Goal: Task Accomplishment & Management: Manage account settings

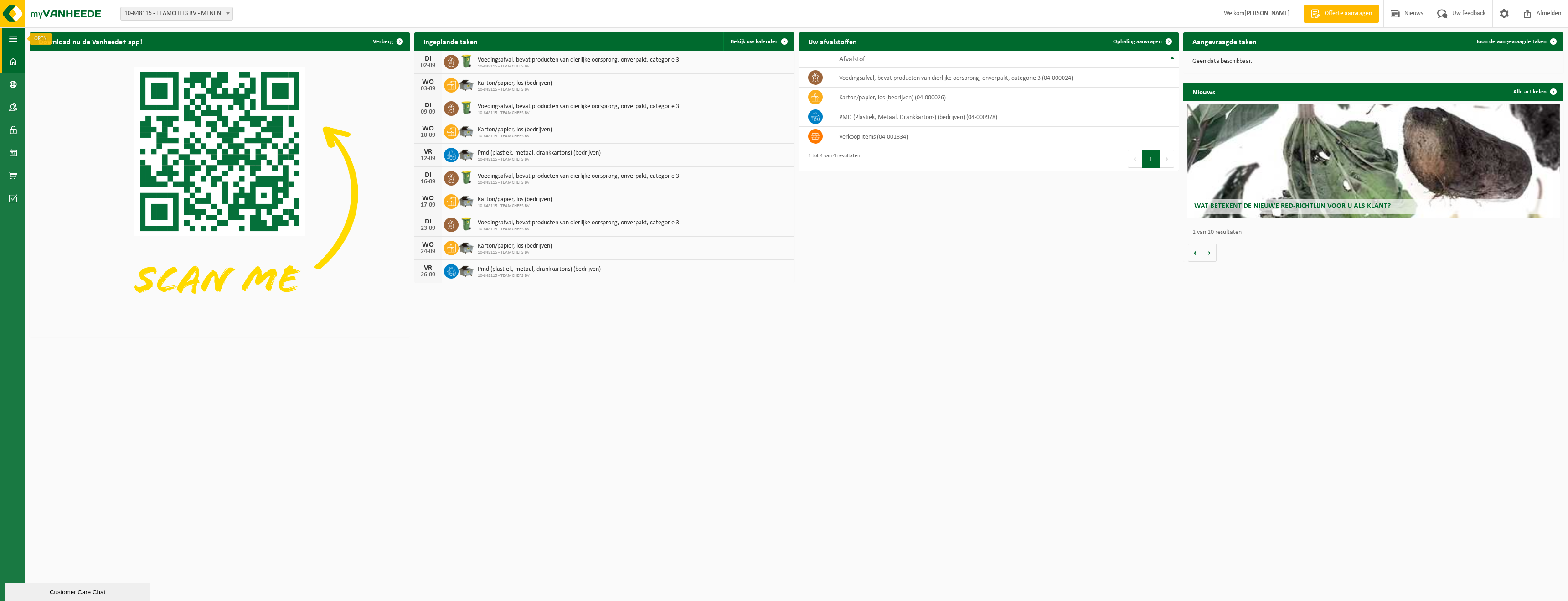
click at [8, 34] on button "Navigatie" at bounding box center [13, 38] width 25 height 23
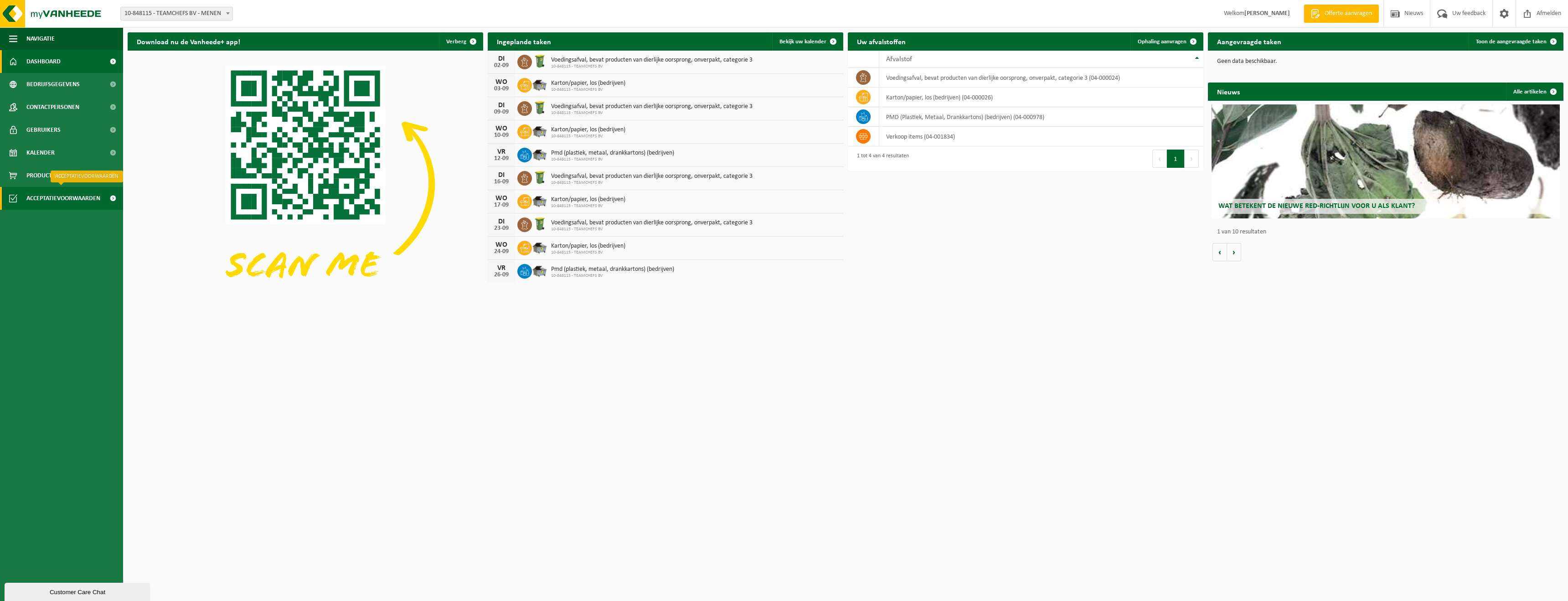
click at [64, 199] on span "Acceptatievoorwaarden" at bounding box center [64, 198] width 74 height 23
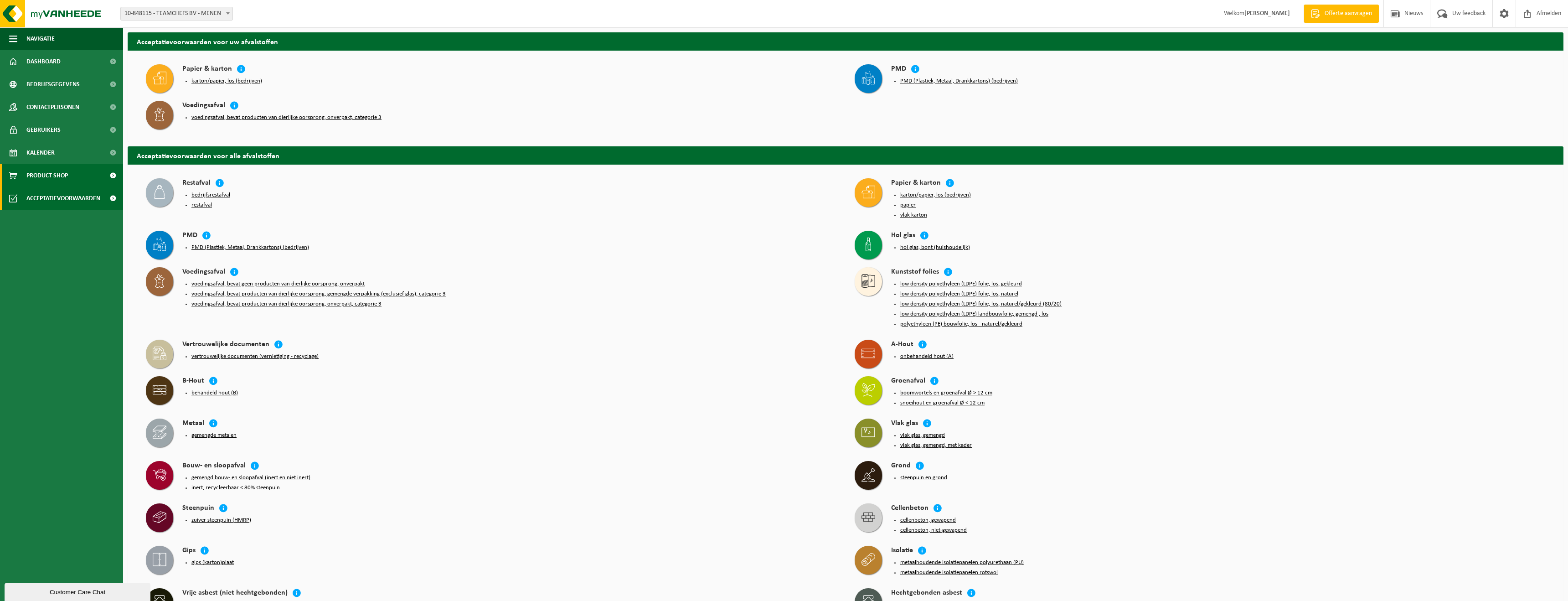
click at [64, 177] on span "Product Shop" at bounding box center [47, 175] width 42 height 23
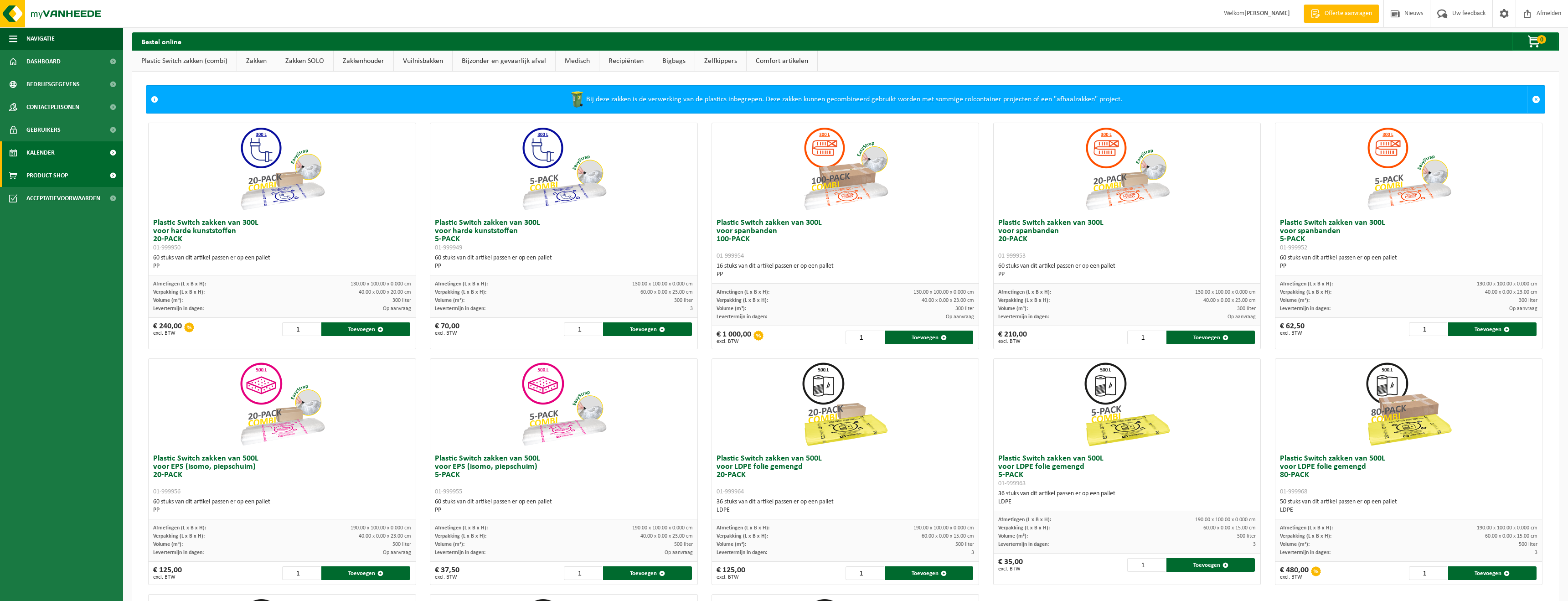
click at [58, 151] on link "Kalender" at bounding box center [61, 152] width 123 height 23
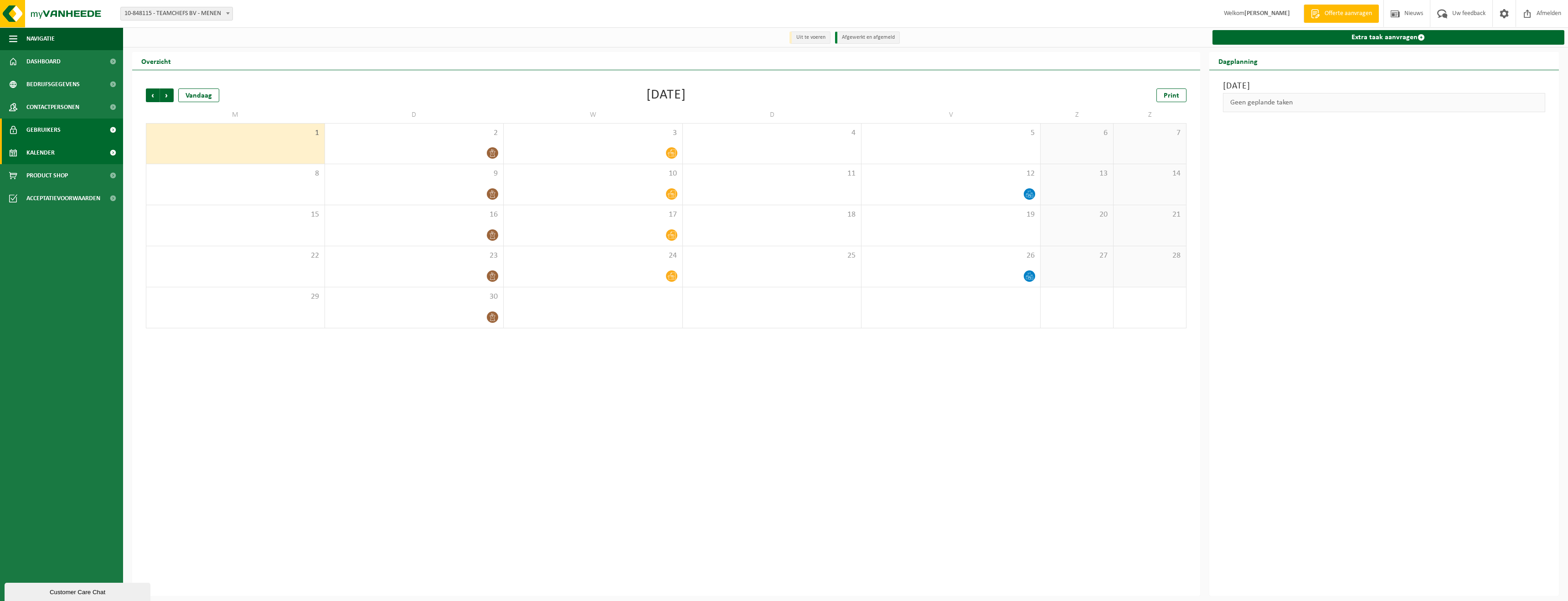
click at [57, 126] on span "Gebruikers" at bounding box center [44, 129] width 35 height 23
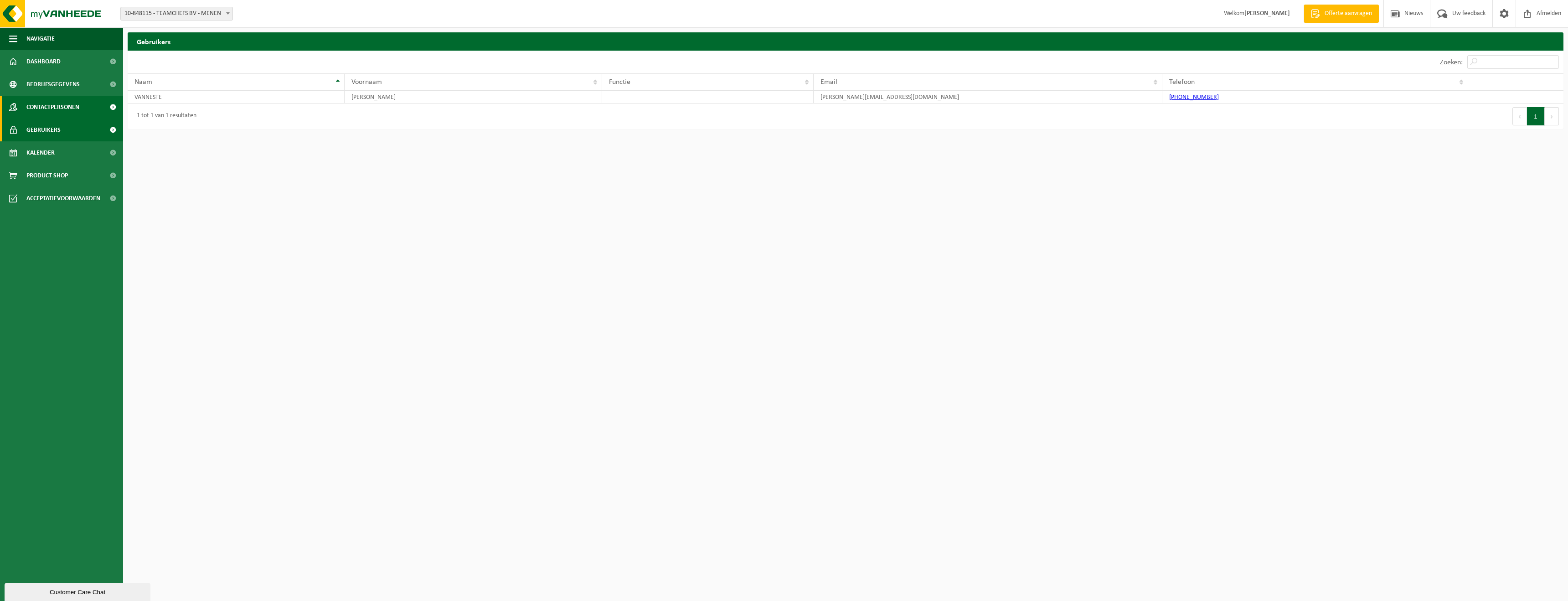
click at [64, 113] on span "Contactpersonen" at bounding box center [53, 107] width 53 height 23
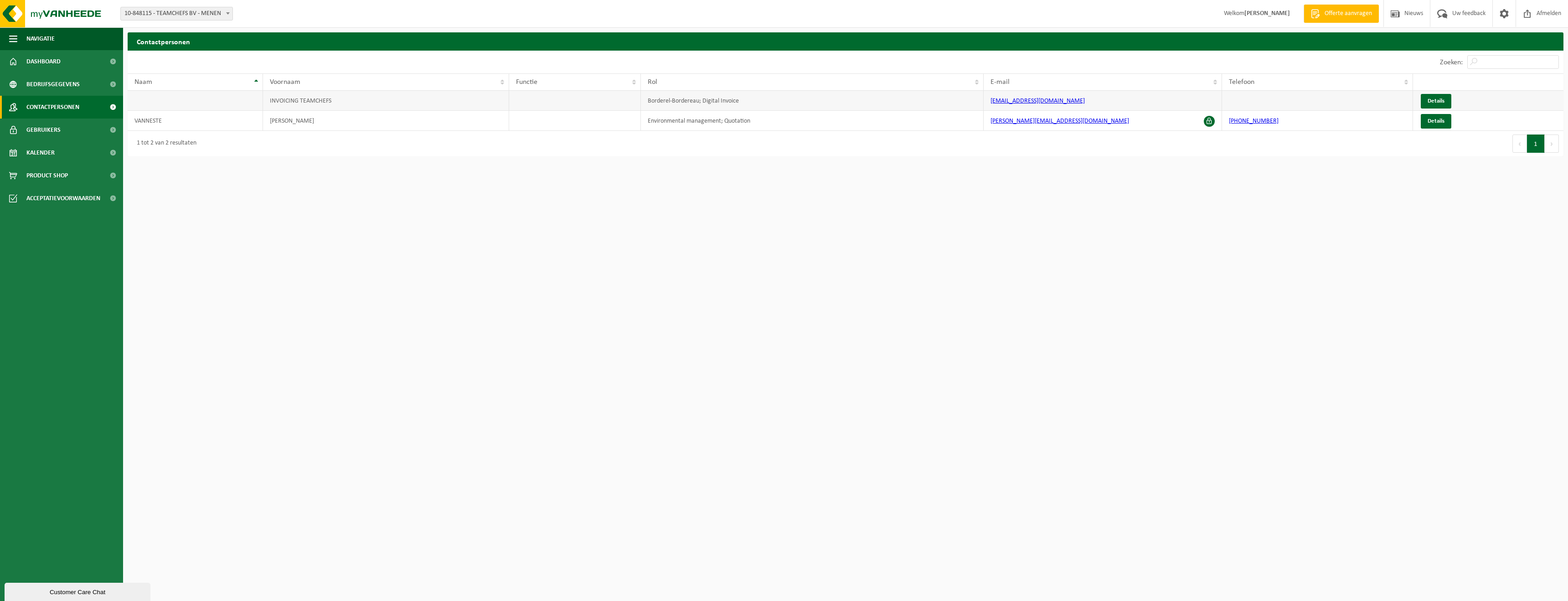
click at [1028, 102] on link "[EMAIL_ADDRESS][DOMAIN_NAME]" at bounding box center [1038, 100] width 94 height 7
click at [1435, 100] on span "Details" at bounding box center [1435, 101] width 16 height 6
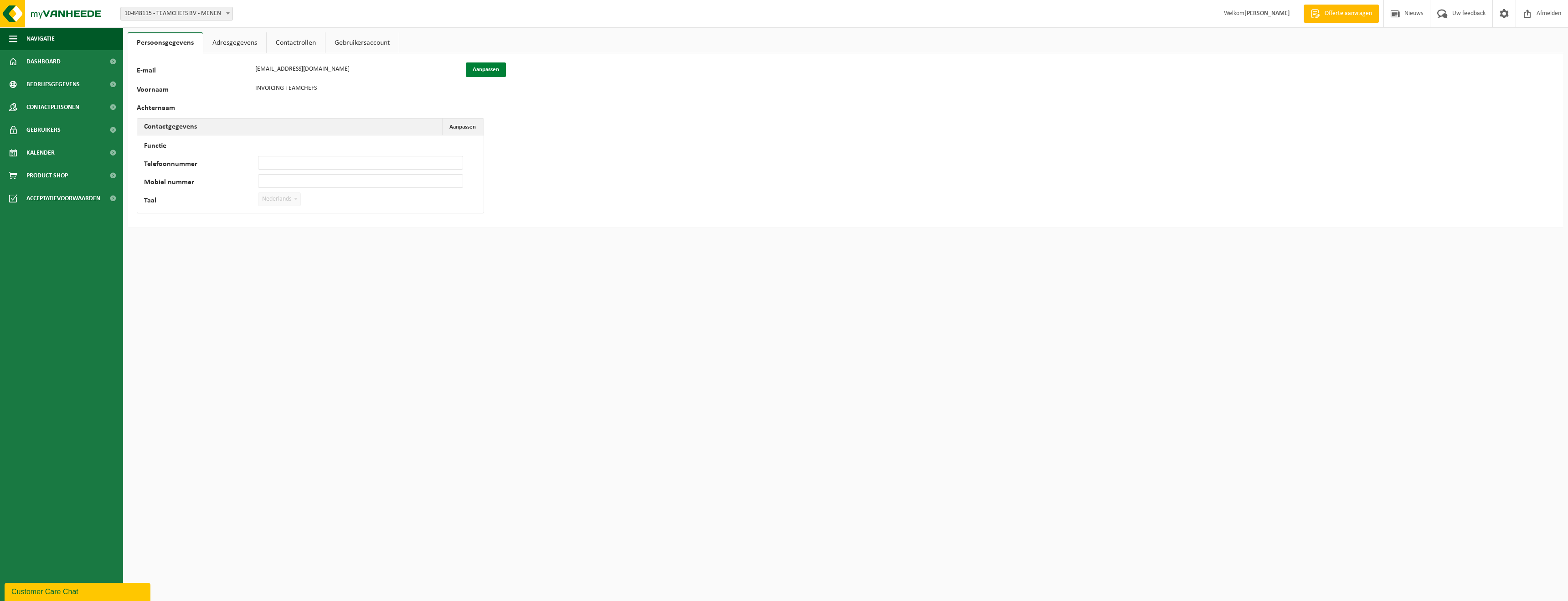
click at [497, 66] on button "Aanpassen" at bounding box center [486, 70] width 40 height 15
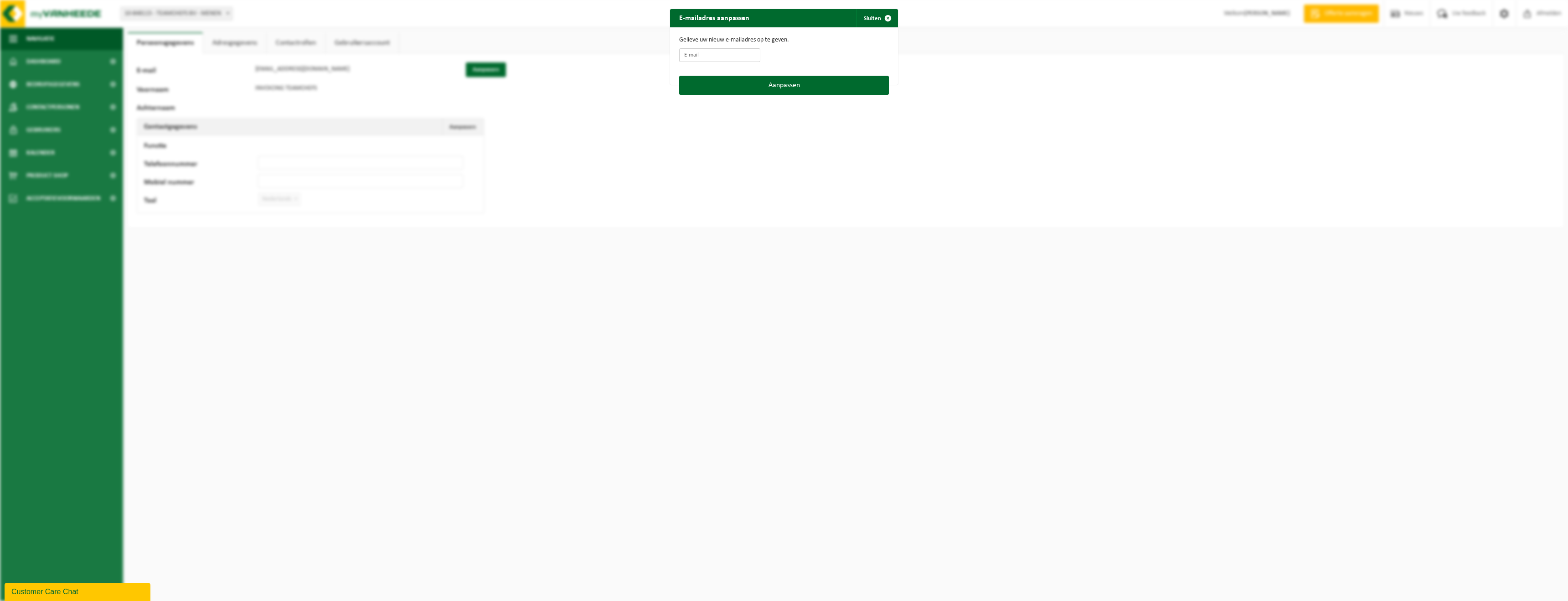
click at [703, 55] on input "E-mail" at bounding box center [719, 55] width 81 height 13
type input "teamchefs@yukiworks.be"
click at [747, 89] on button "Aanpassen" at bounding box center [784, 85] width 209 height 19
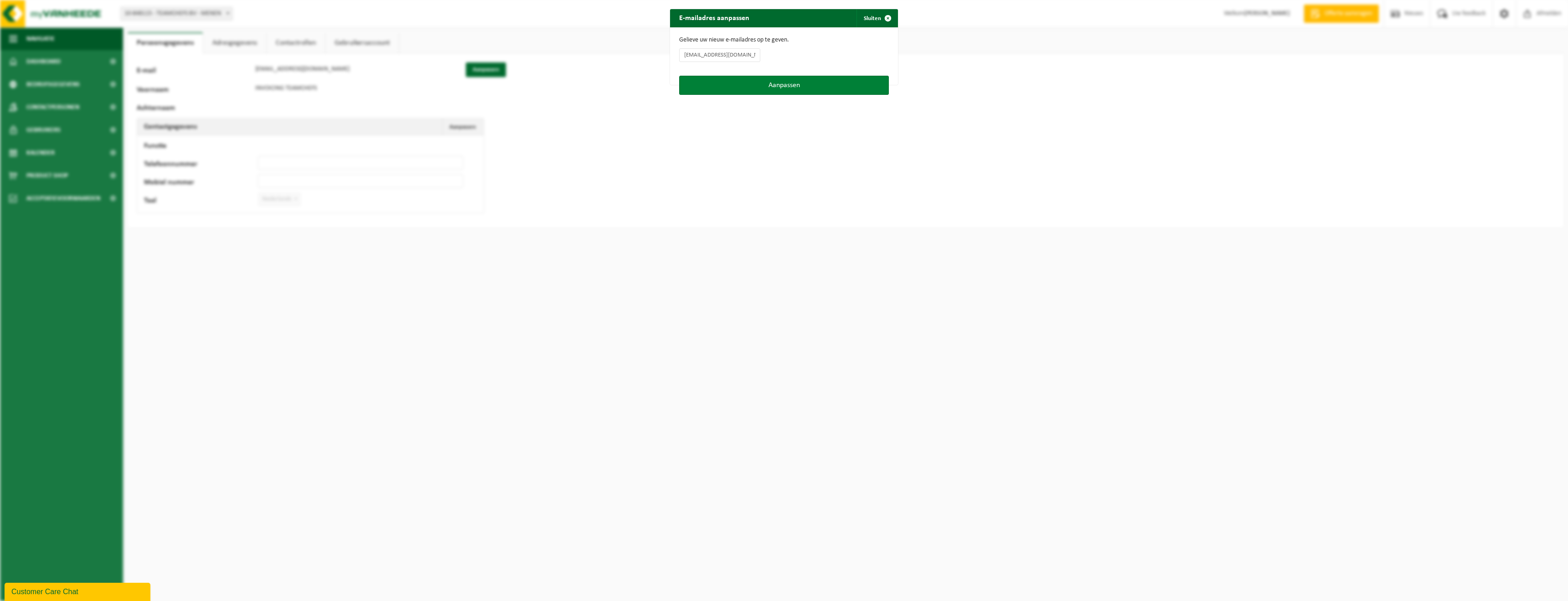
type input "teamchefs@yukiworks.be"
click at [883, 19] on span "button" at bounding box center [887, 18] width 18 height 18
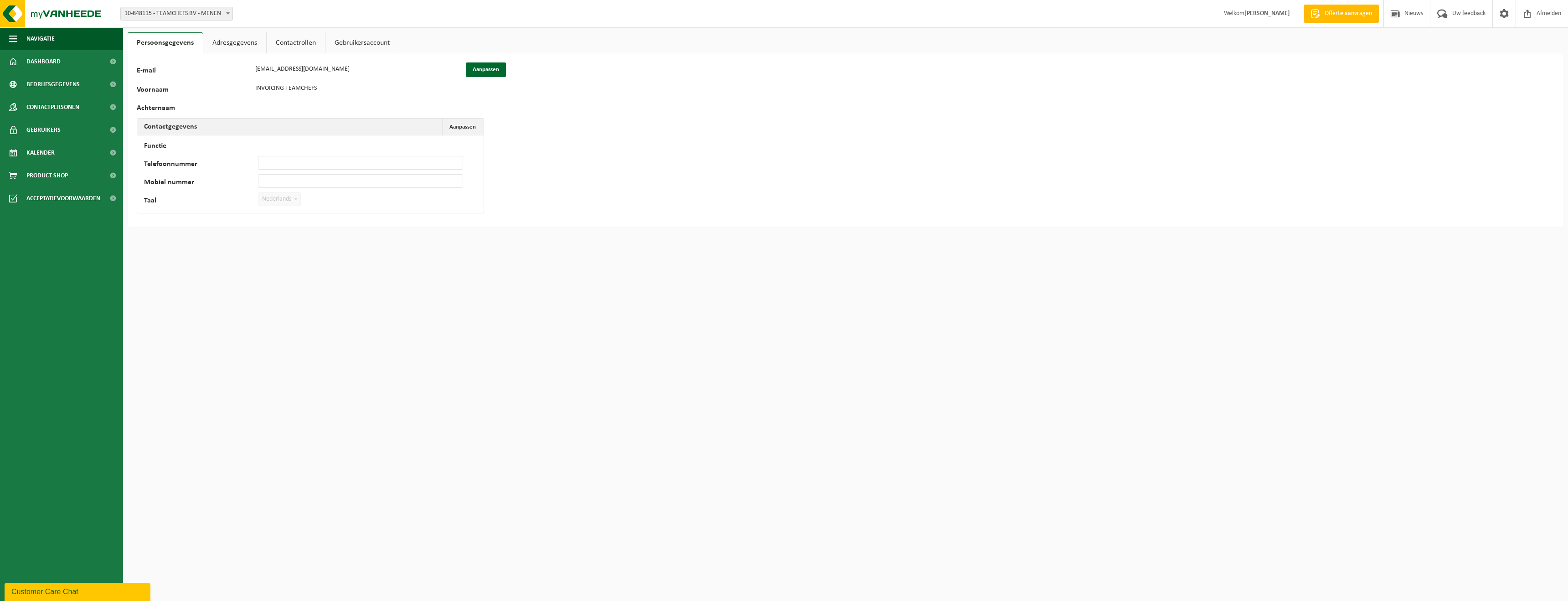
click at [228, 44] on link "Adresgegevens" at bounding box center [235, 42] width 63 height 21
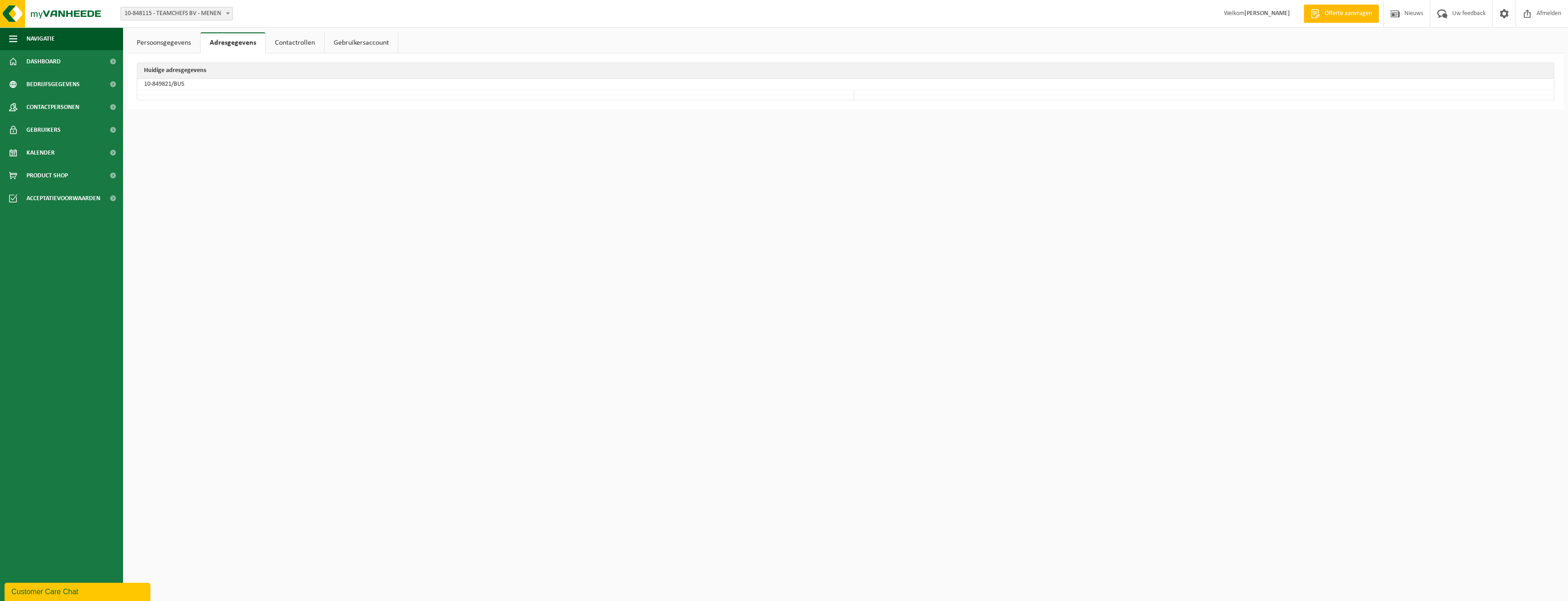
click at [289, 41] on link "Contactrollen" at bounding box center [295, 42] width 58 height 21
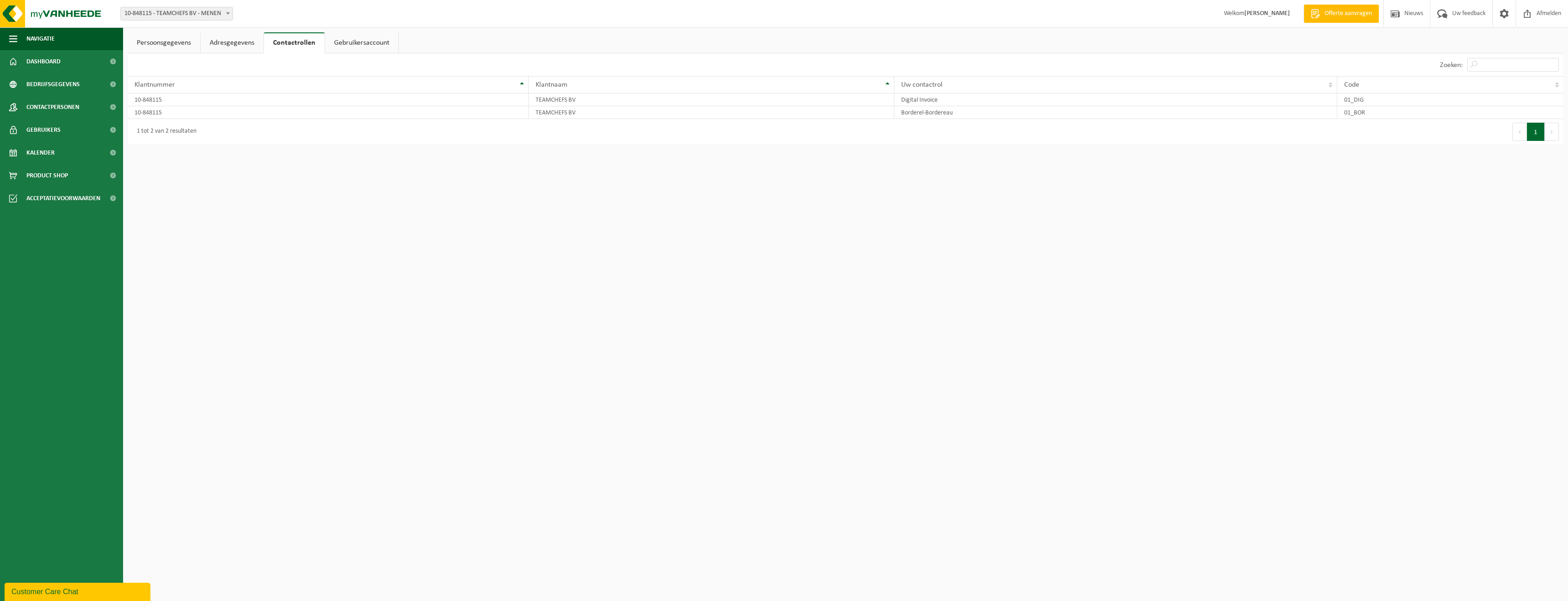
click at [351, 45] on link "Gebruikersaccount" at bounding box center [362, 42] width 74 height 21
click at [51, 84] on span "Bedrijfsgegevens" at bounding box center [53, 84] width 53 height 23
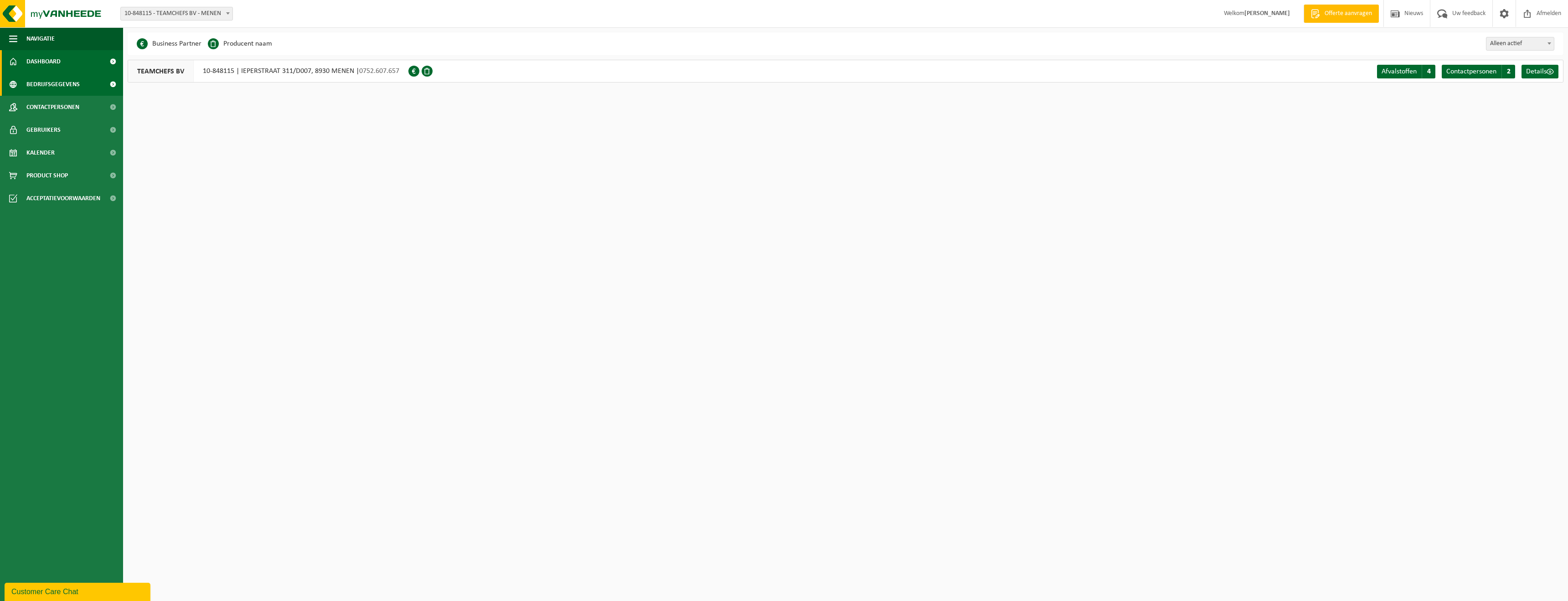
click at [64, 65] on link "Dashboard" at bounding box center [61, 61] width 123 height 23
